Goal: Obtain resource: Obtain resource

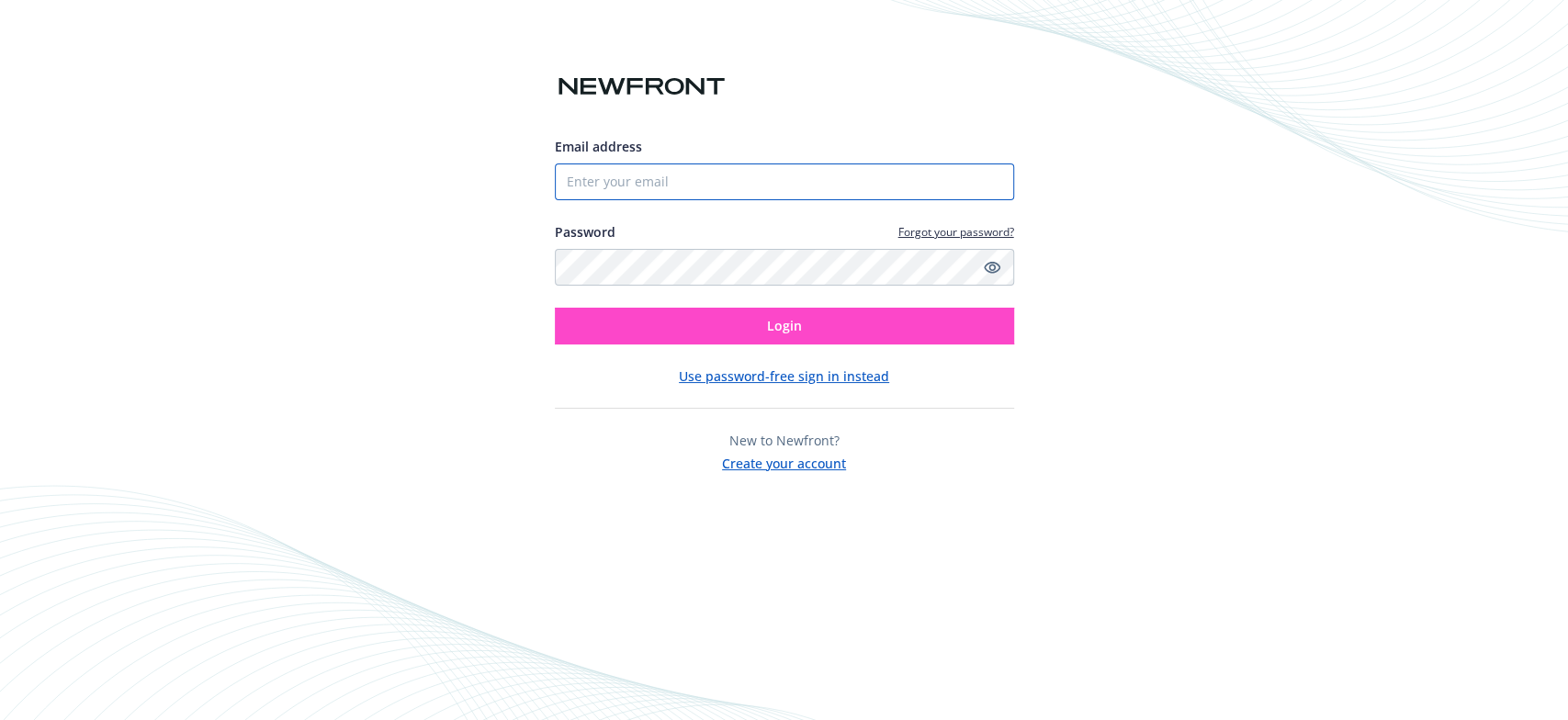
type input "[EMAIL_ADDRESS][DOMAIN_NAME]"
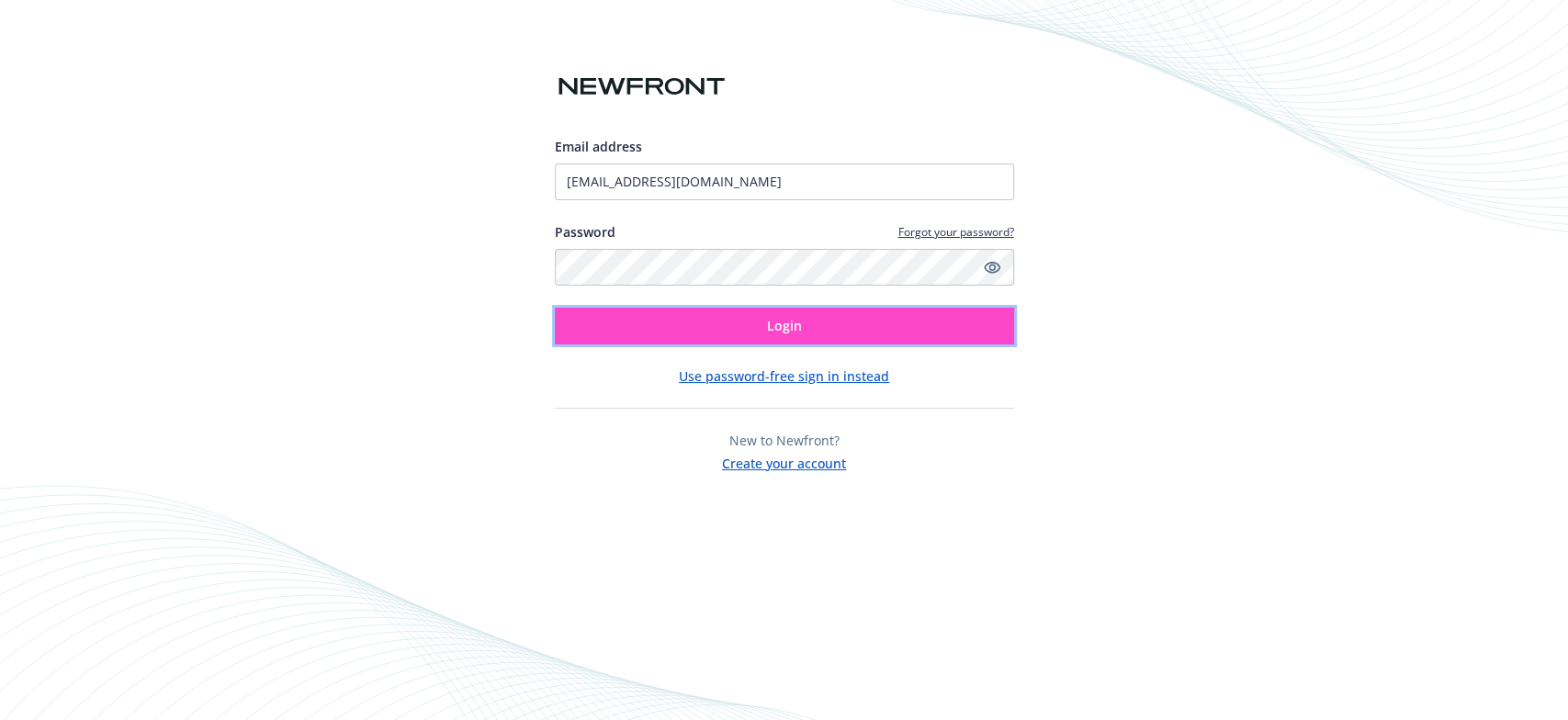
click at [880, 324] on button "Login" at bounding box center [784, 326] width 459 height 37
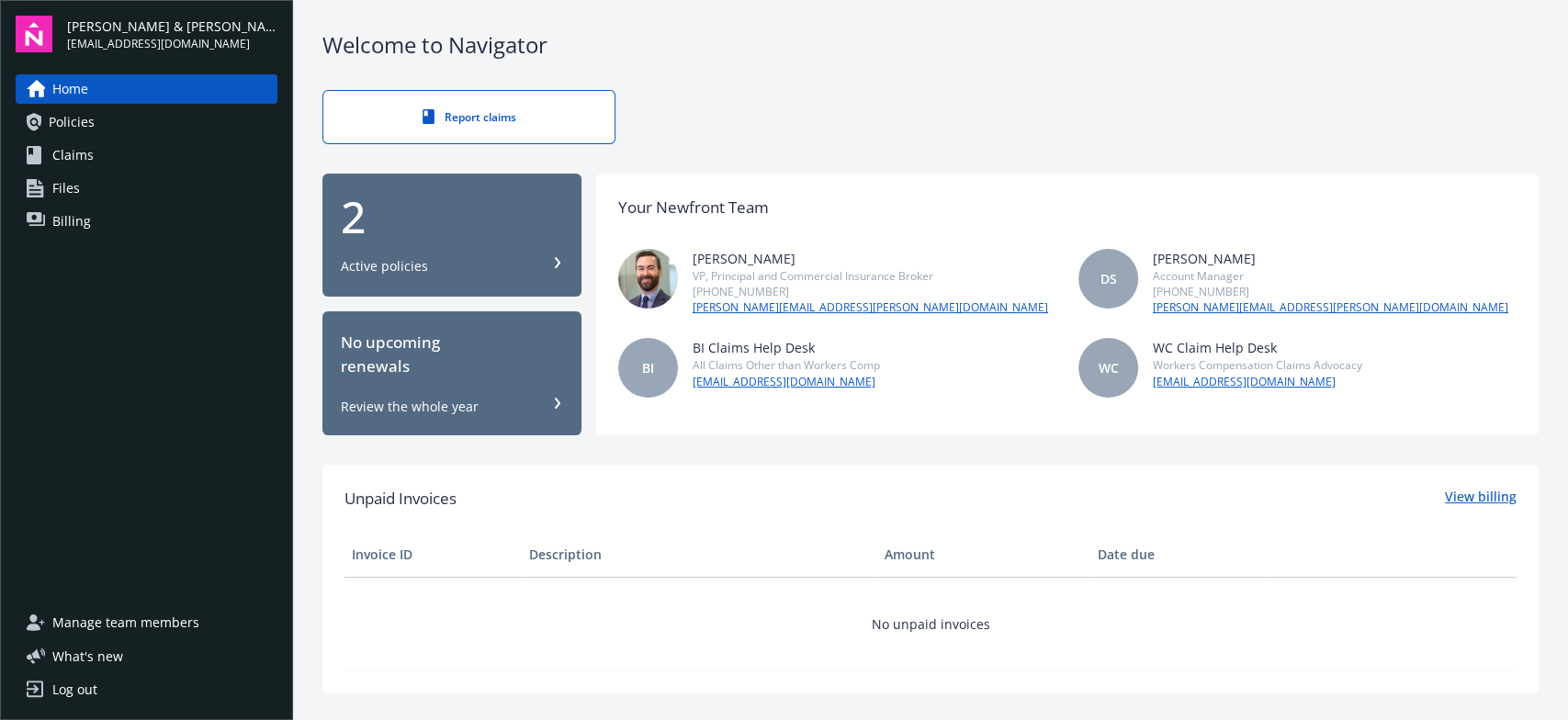
click at [1455, 495] on link "View billing" at bounding box center [1482, 499] width 72 height 24
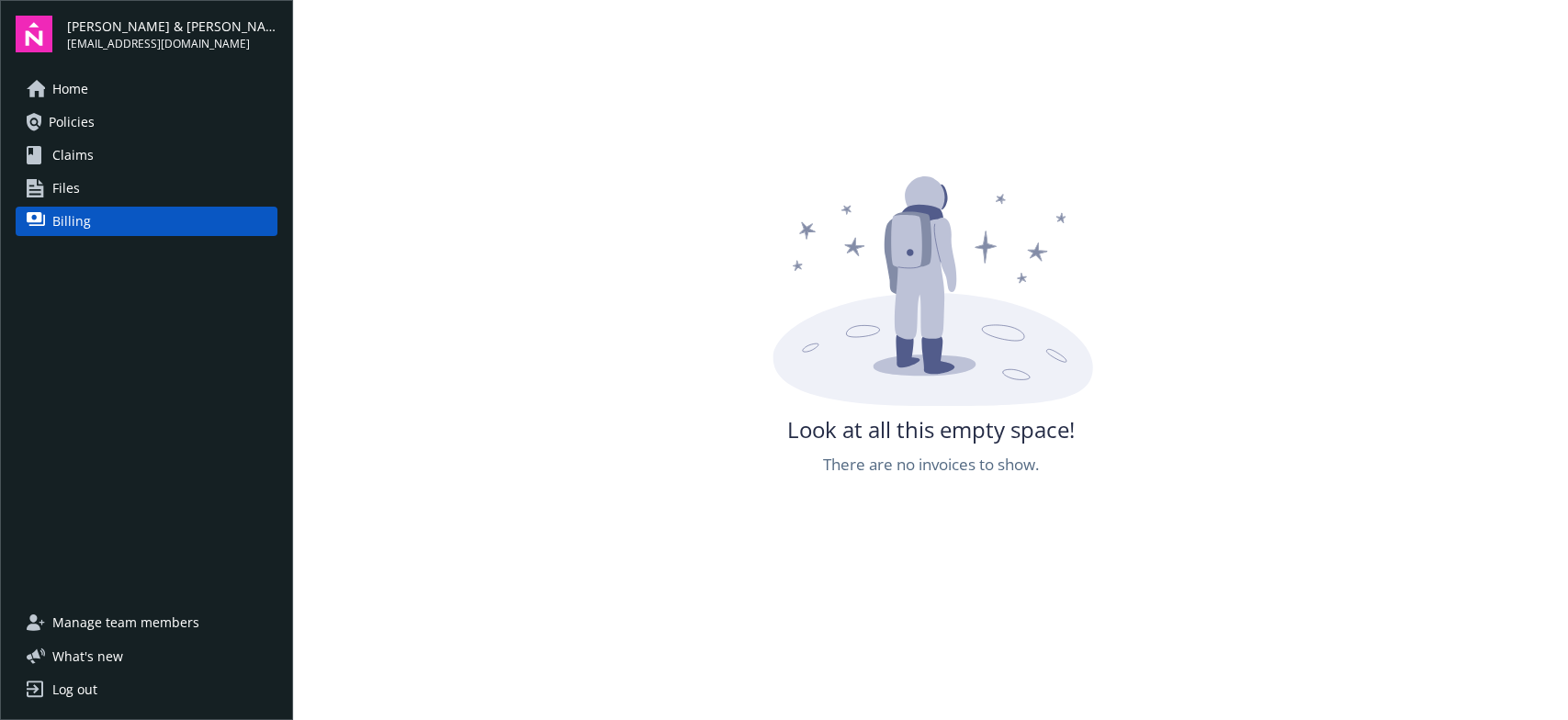
click at [78, 81] on span "Home" at bounding box center [70, 89] width 36 height 29
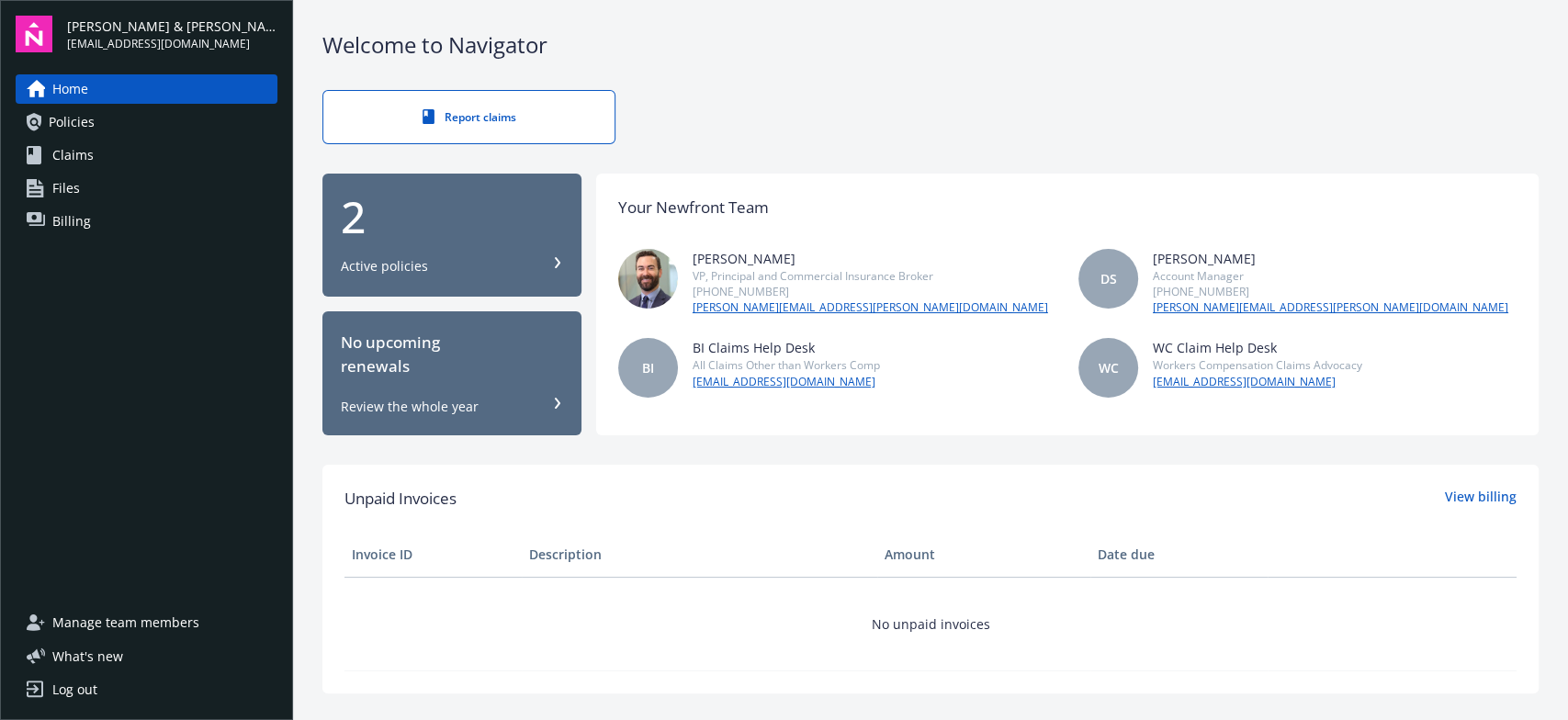
click at [68, 118] on span "Policies" at bounding box center [71, 122] width 46 height 29
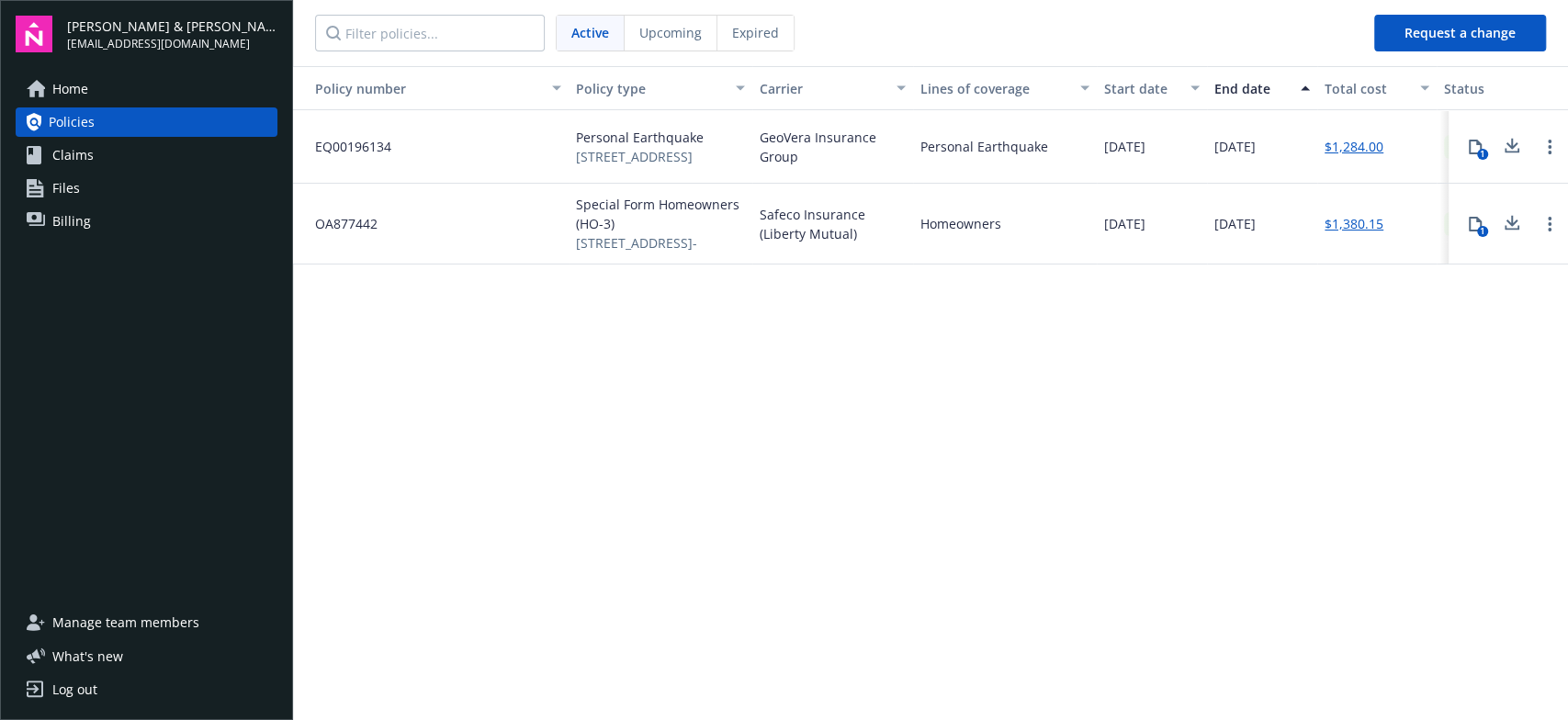
click at [664, 31] on span "Upcoming" at bounding box center [671, 33] width 62 height 19
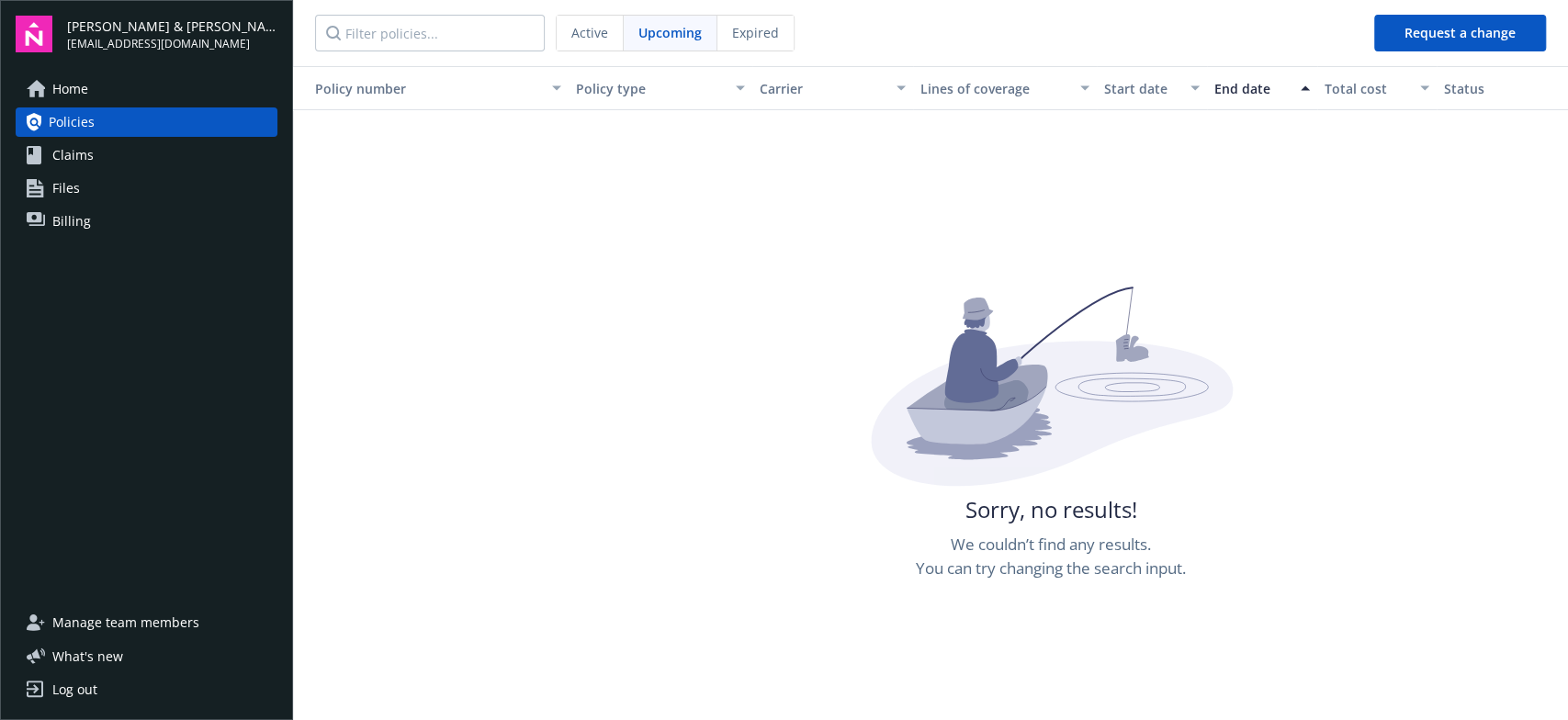
click at [77, 214] on span "Billing" at bounding box center [72, 221] width 39 height 29
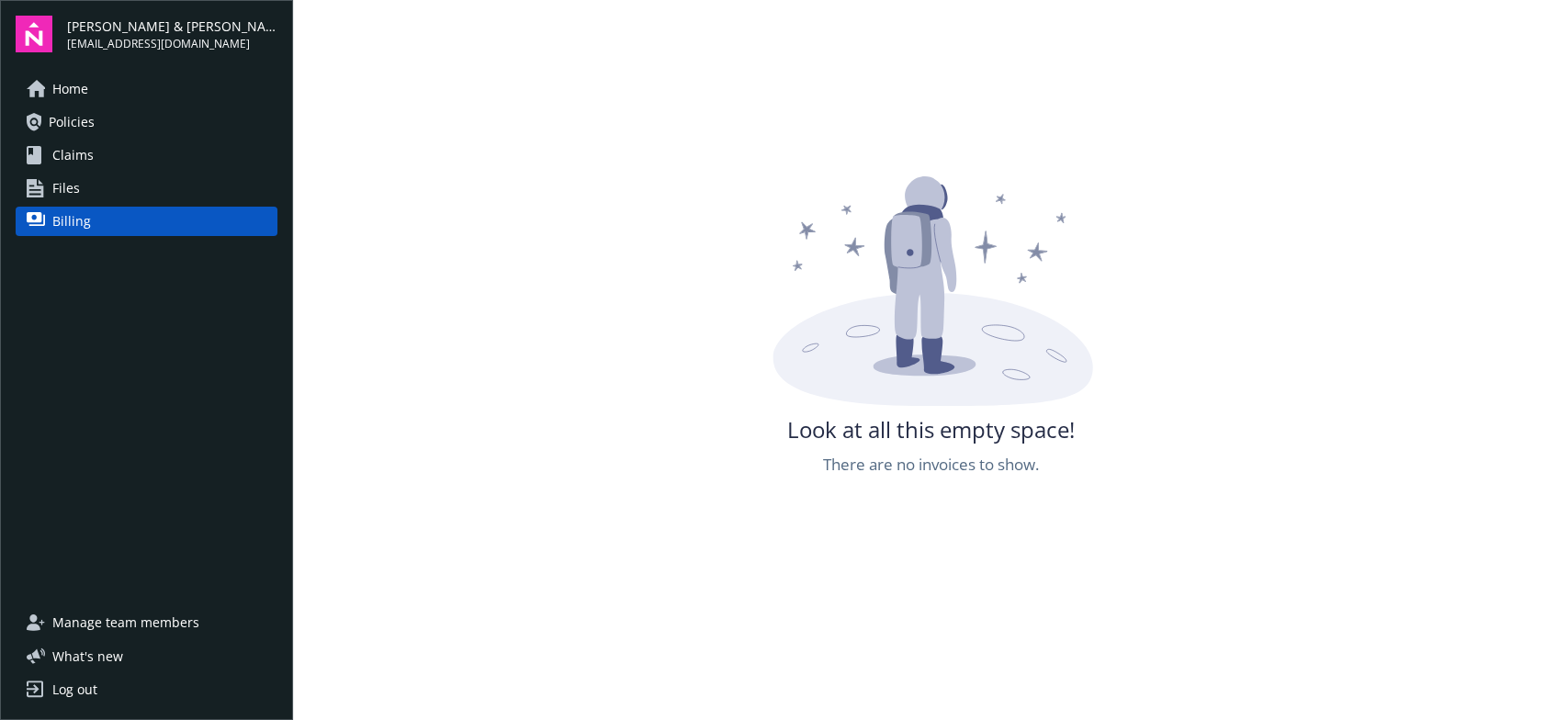
click at [74, 183] on span "Files" at bounding box center [66, 188] width 27 height 29
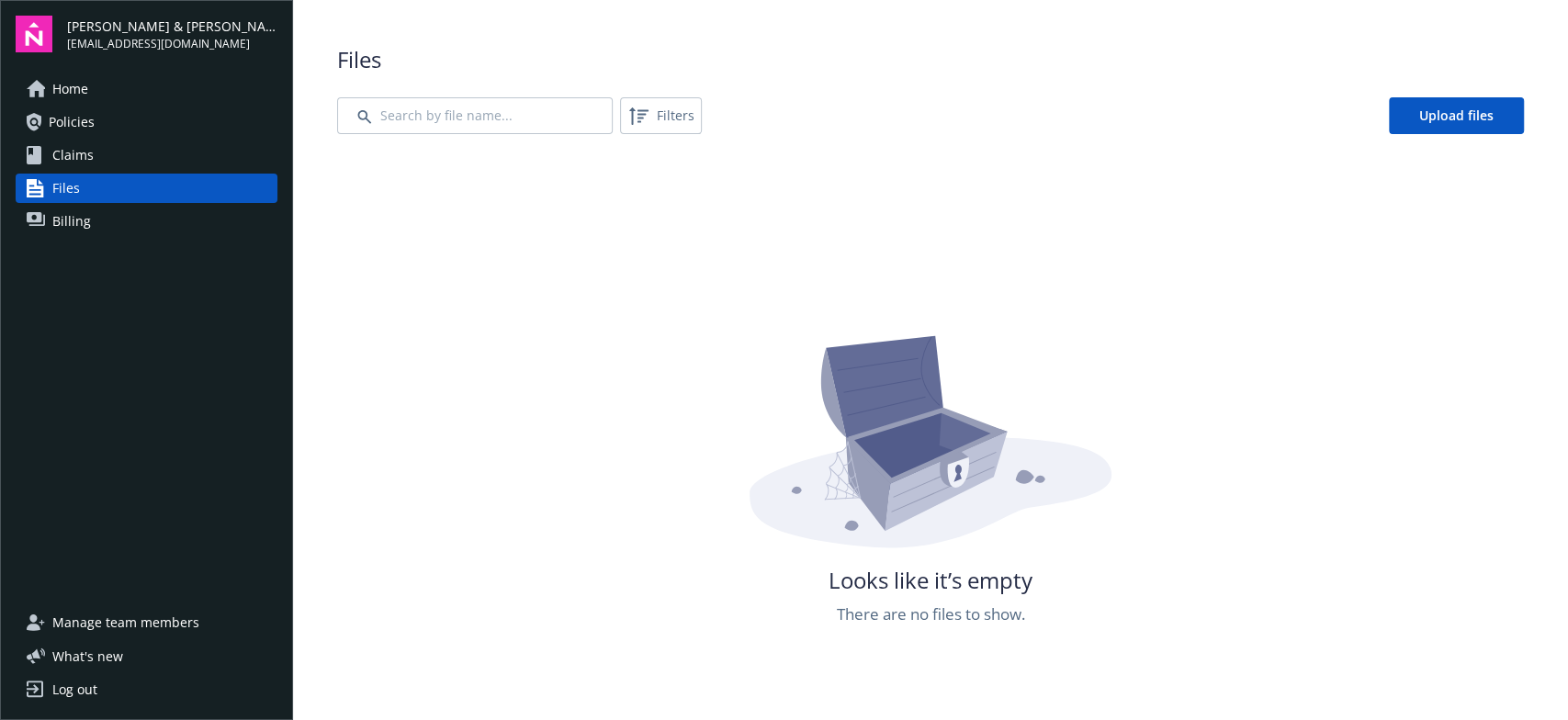
click at [74, 121] on span "Policies" at bounding box center [71, 122] width 46 height 29
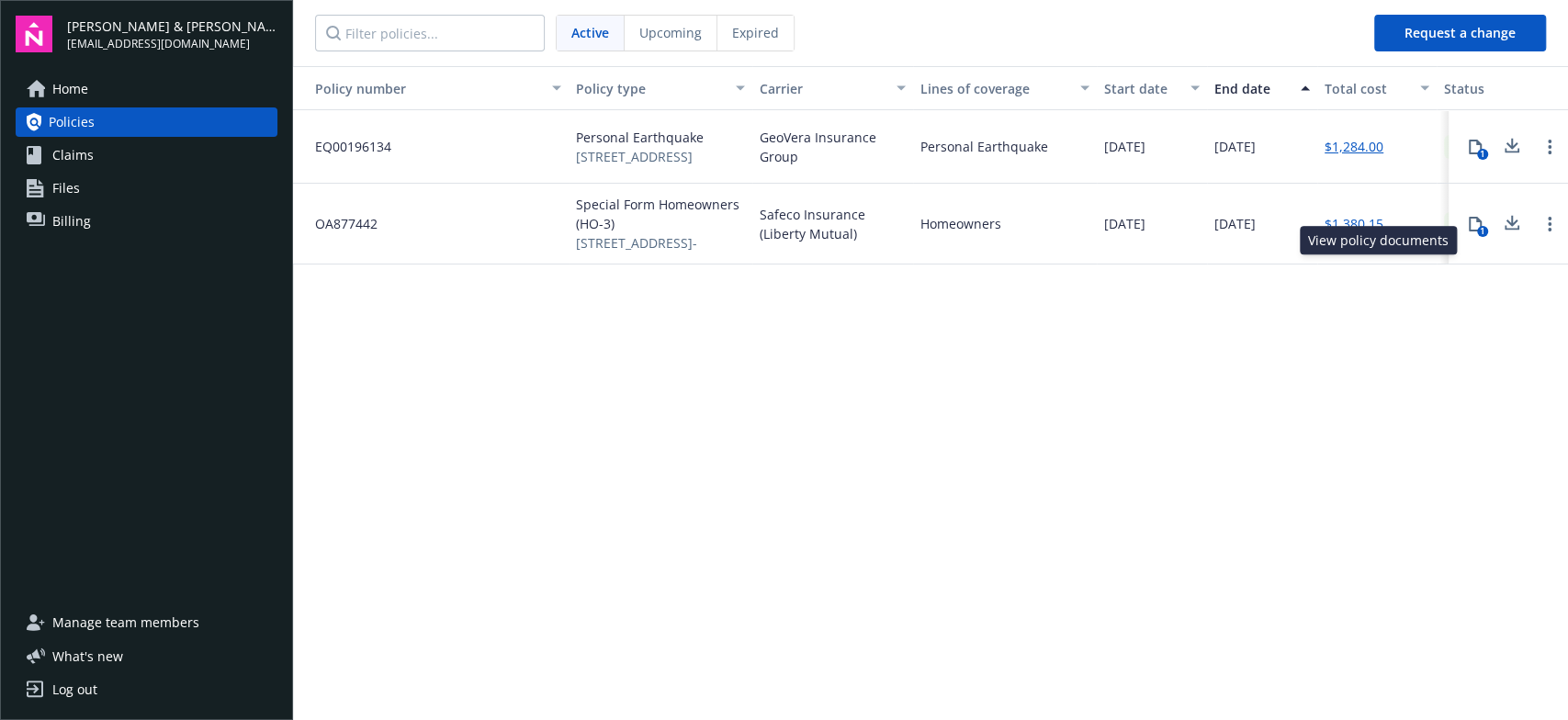
click at [1480, 237] on div "1" at bounding box center [1483, 231] width 11 height 11
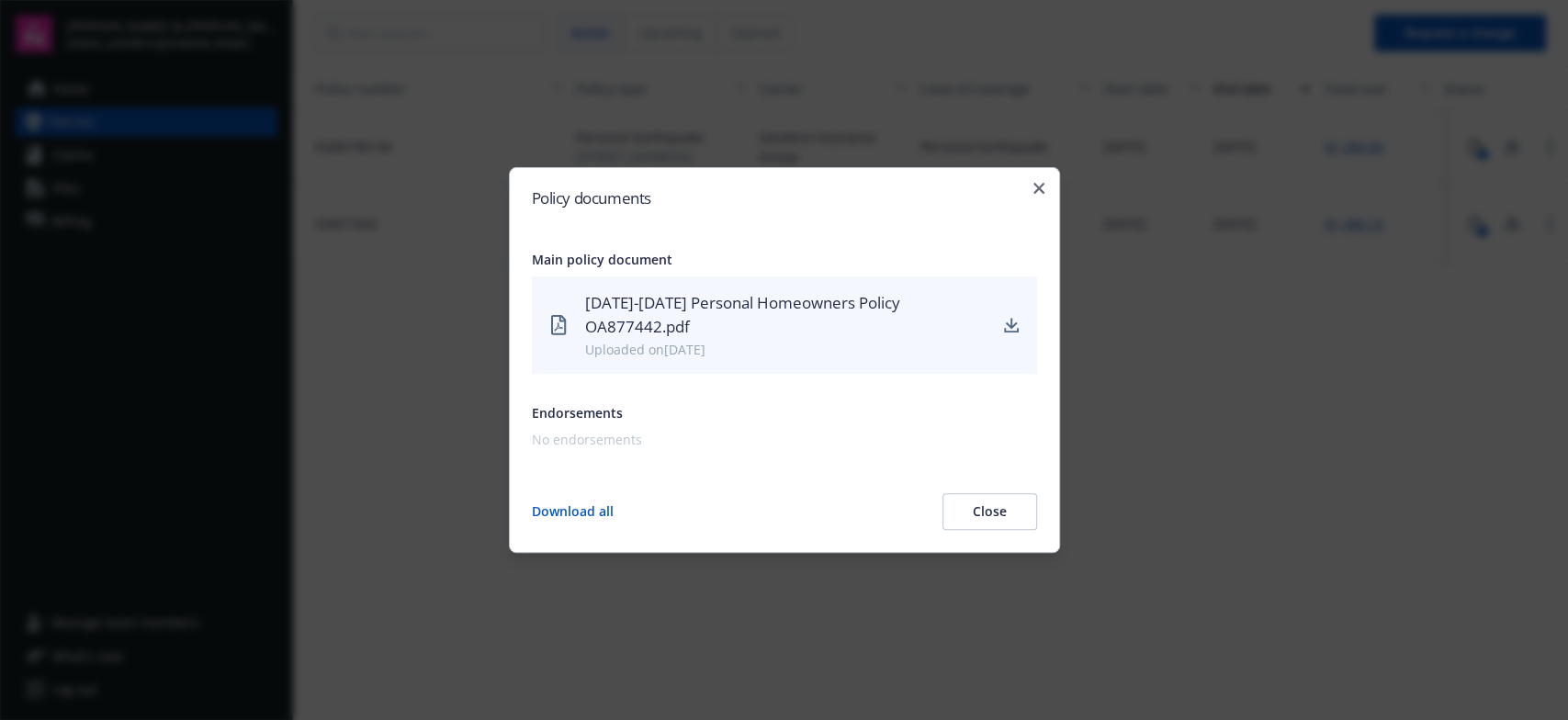
click at [1044, 189] on div "Policy documents Main policy document 2024-2025 Personal Homeowners Policy OA87…" at bounding box center [784, 359] width 551 height 385
click at [1041, 185] on icon "button" at bounding box center [1039, 187] width 11 height 11
